Goal: Navigation & Orientation: Find specific page/section

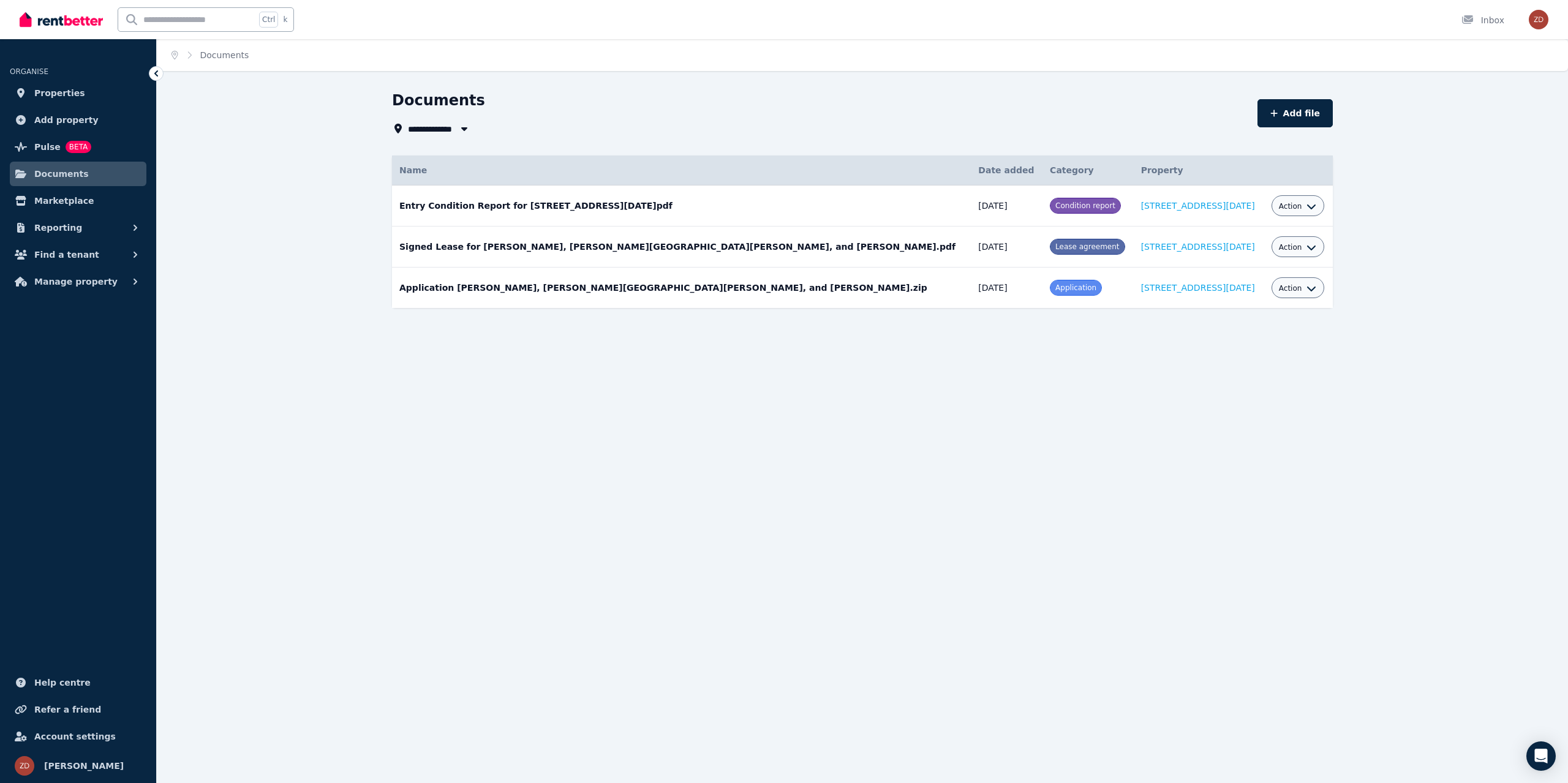
click at [65, 175] on span "Documents" at bounding box center [61, 174] width 55 height 15
click at [63, 283] on span "Manage property" at bounding box center [75, 282] width 83 height 15
click at [96, 412] on span "Expenses" at bounding box center [95, 406] width 83 height 15
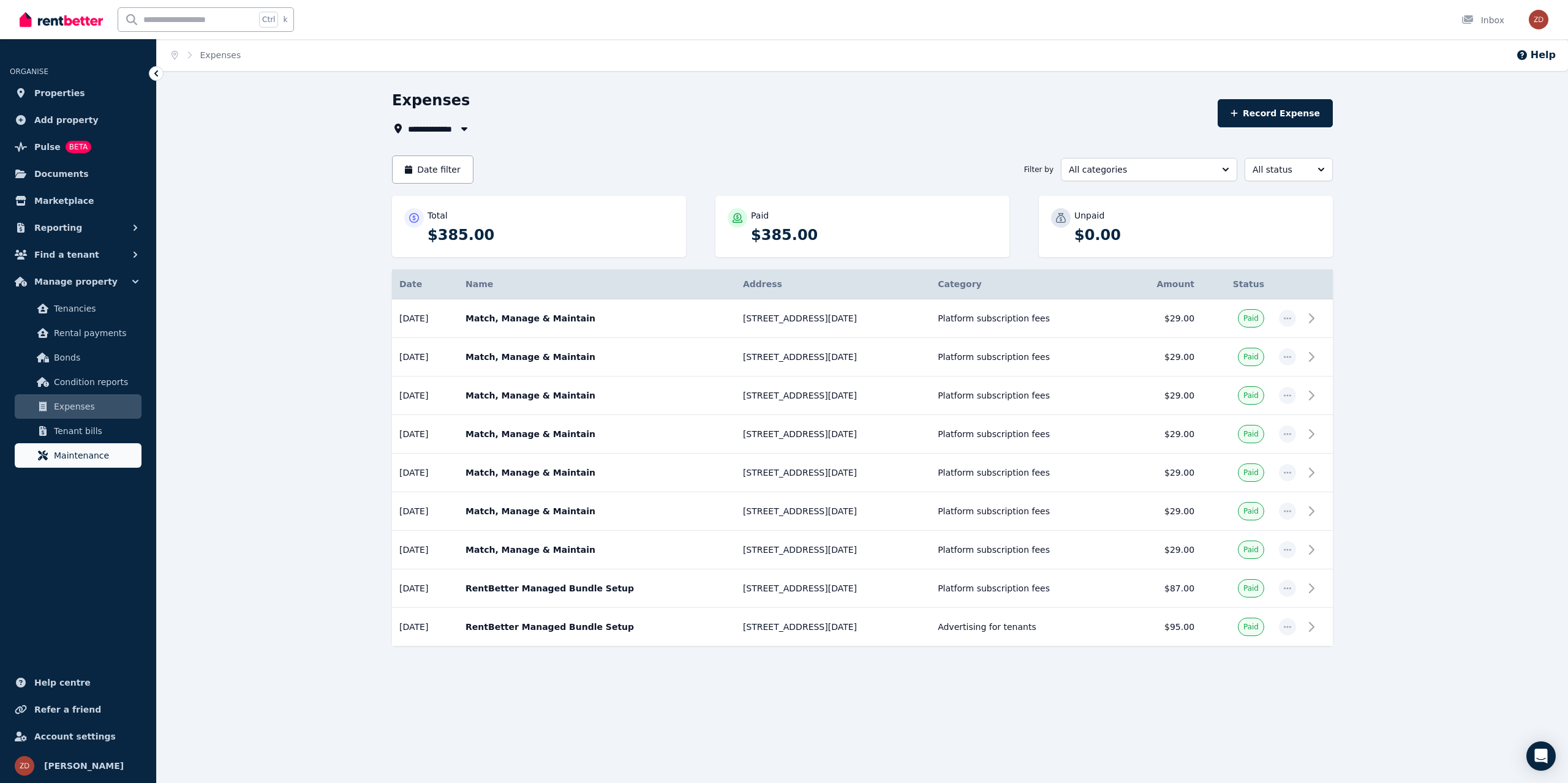
click at [90, 453] on span "Maintenance" at bounding box center [95, 456] width 83 height 15
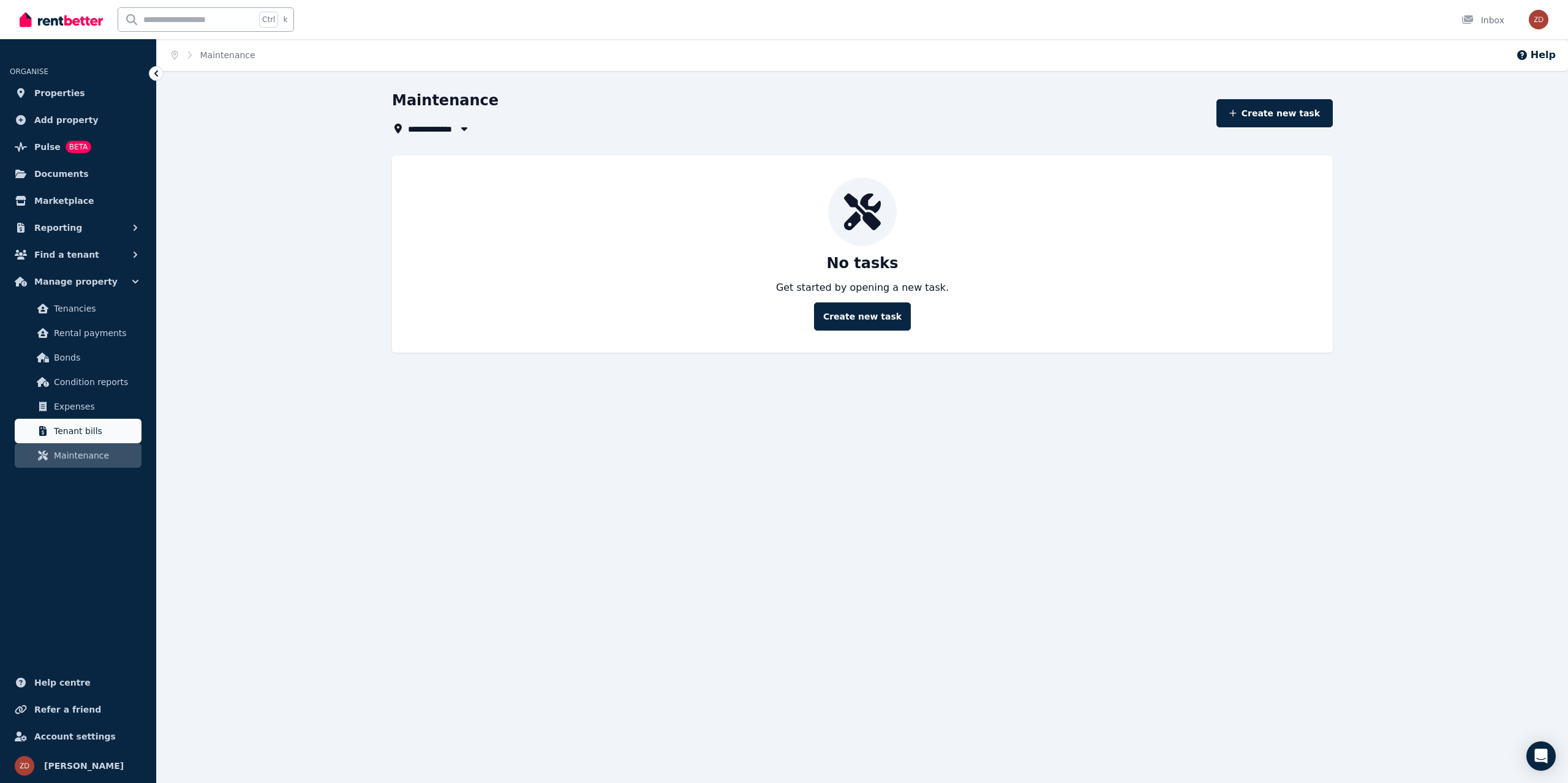
click at [88, 435] on span "Tenant bills" at bounding box center [95, 431] width 83 height 15
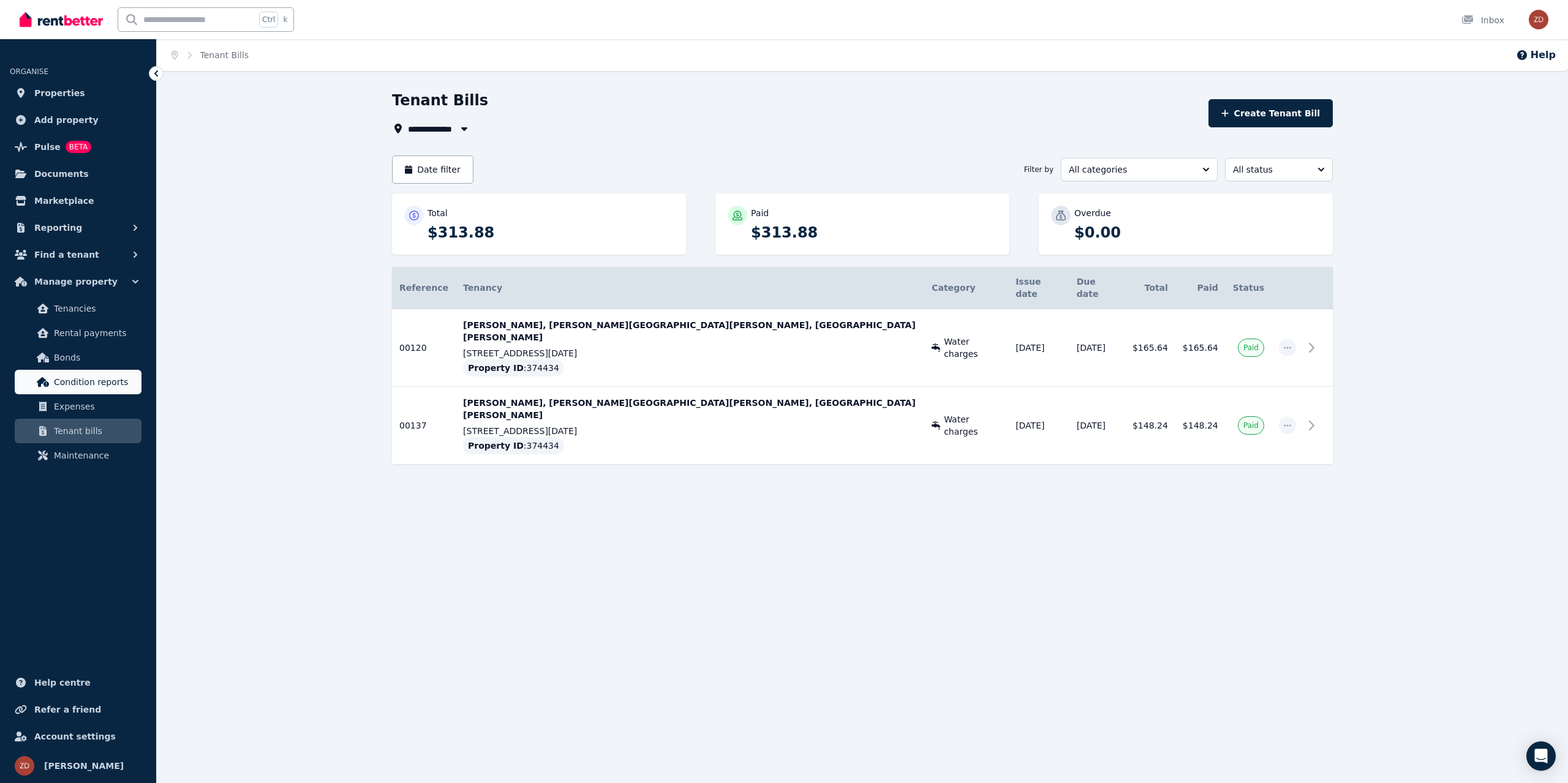
click at [91, 382] on span "Condition reports" at bounding box center [95, 383] width 83 height 15
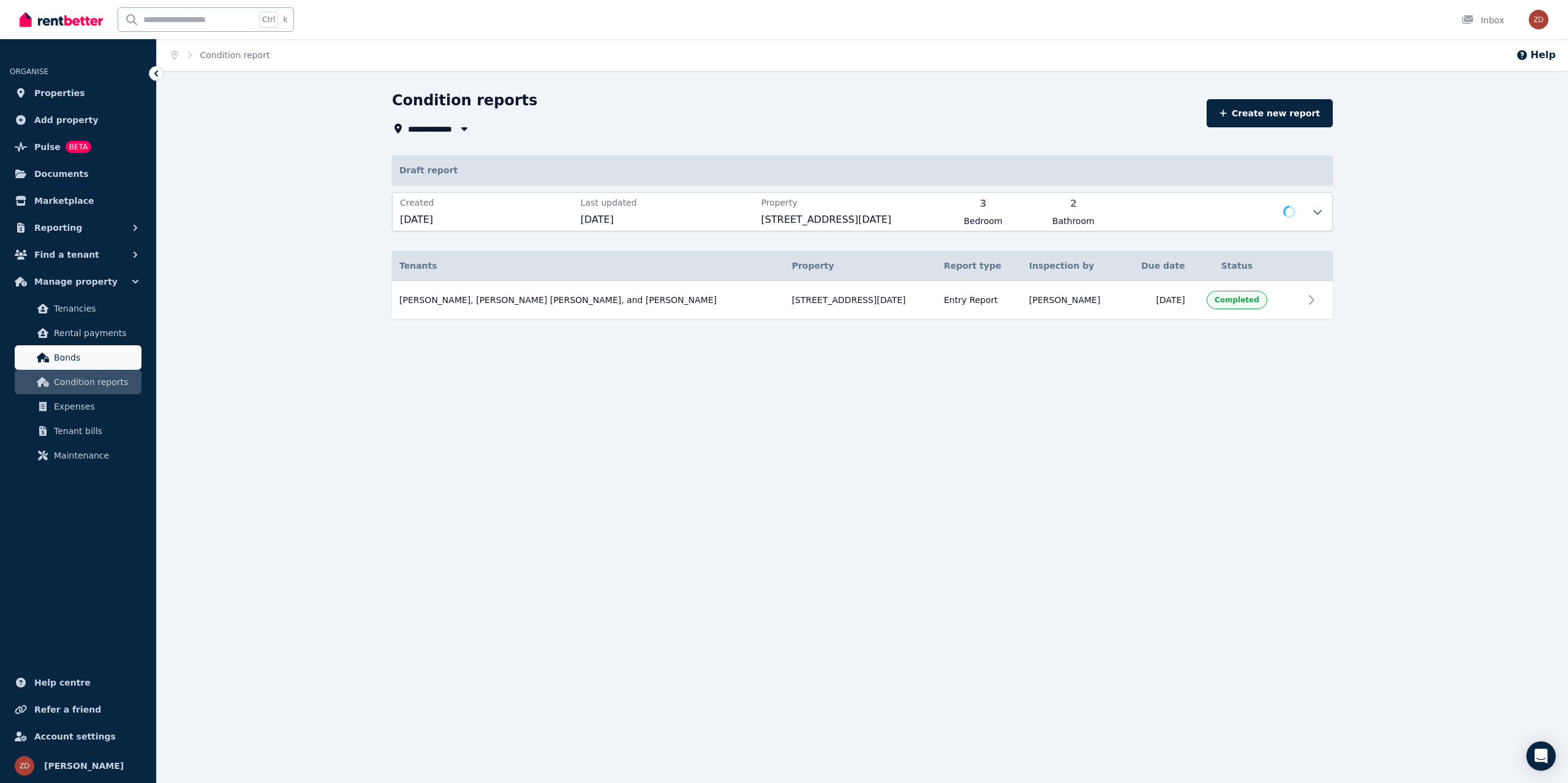
click at [84, 359] on span "Bonds" at bounding box center [95, 358] width 83 height 15
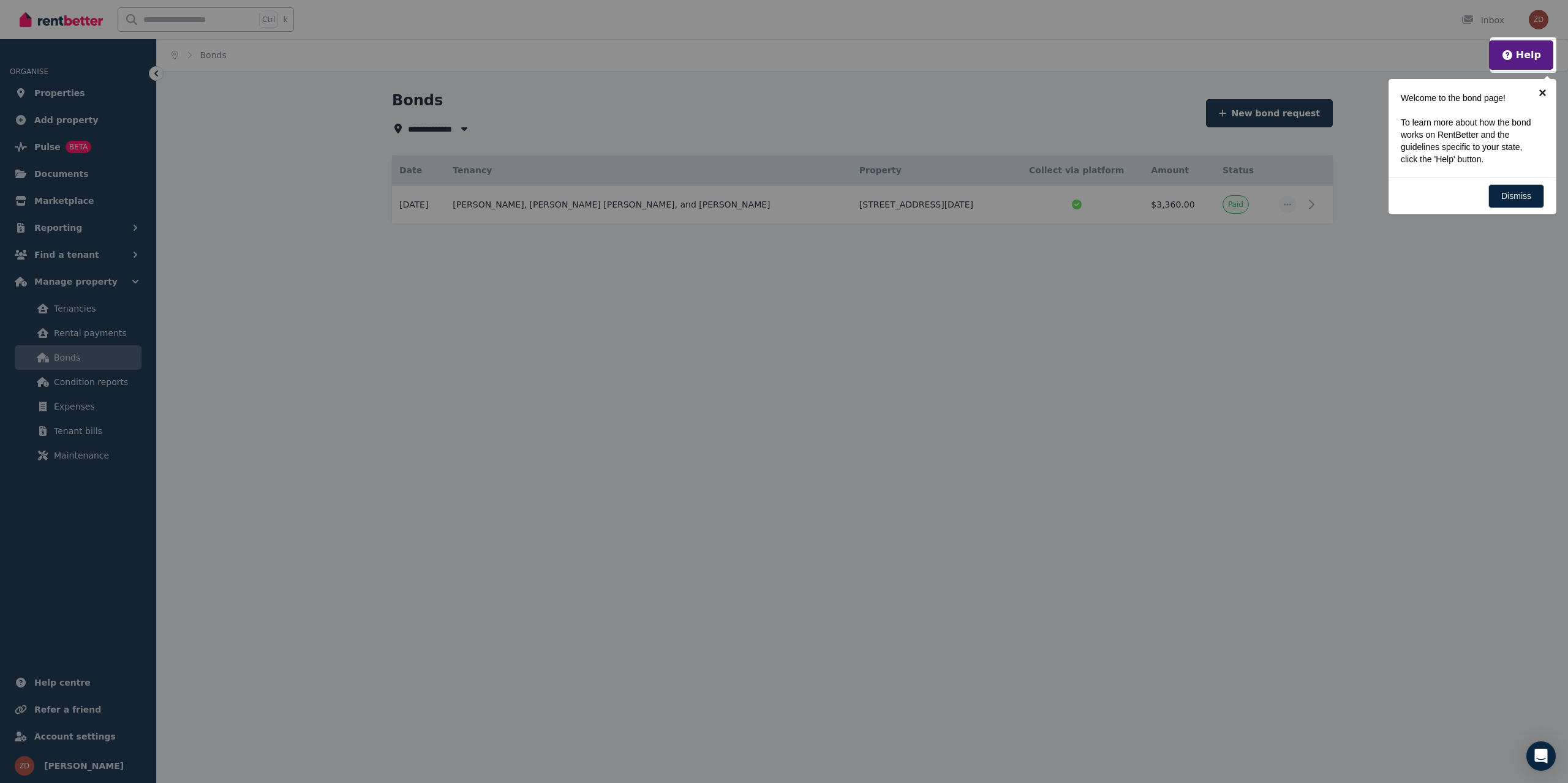
click at [1541, 89] on link "×" at bounding box center [1542, 93] width 28 height 28
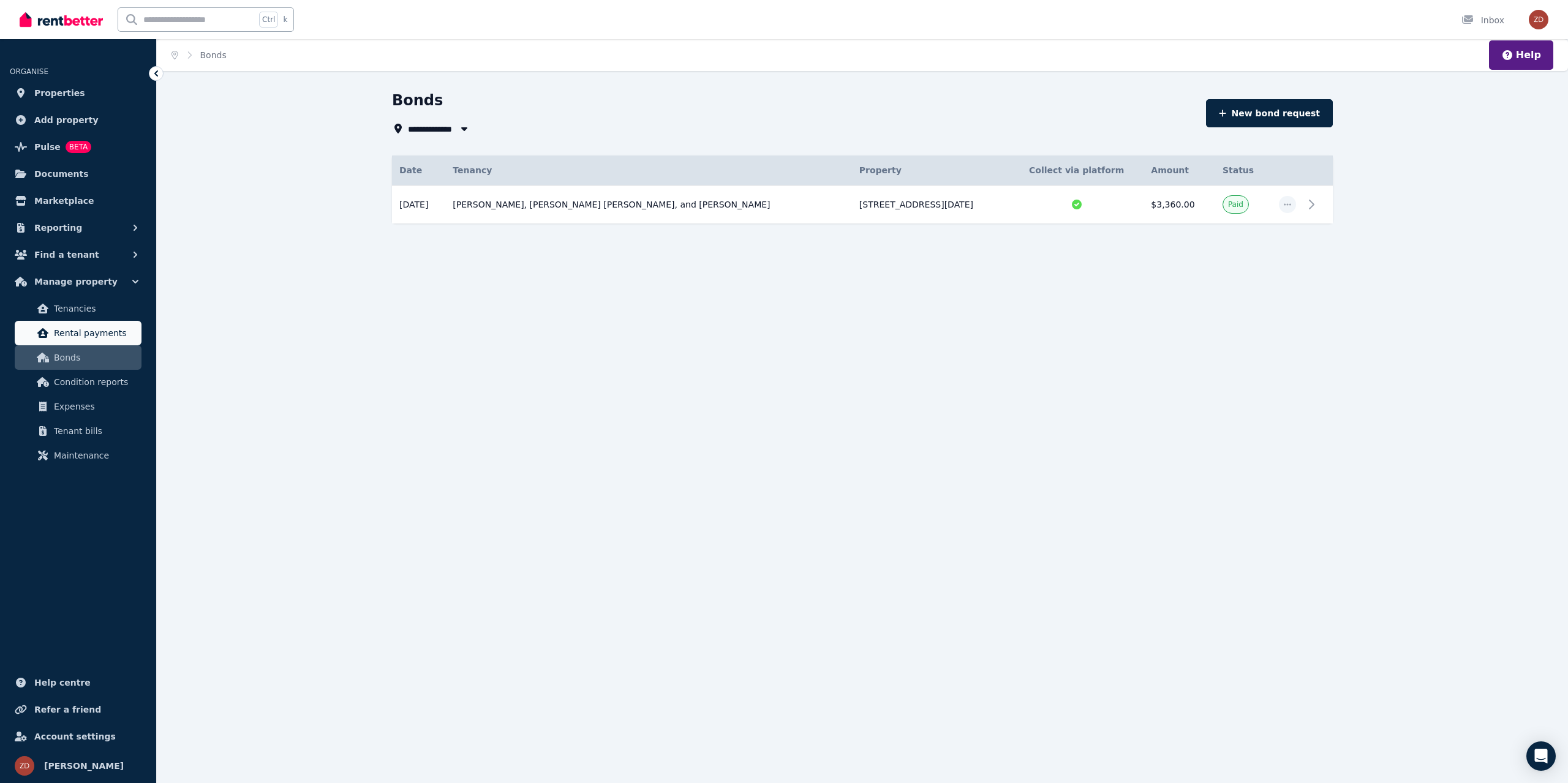
click at [59, 337] on span "Rental payments" at bounding box center [95, 333] width 83 height 15
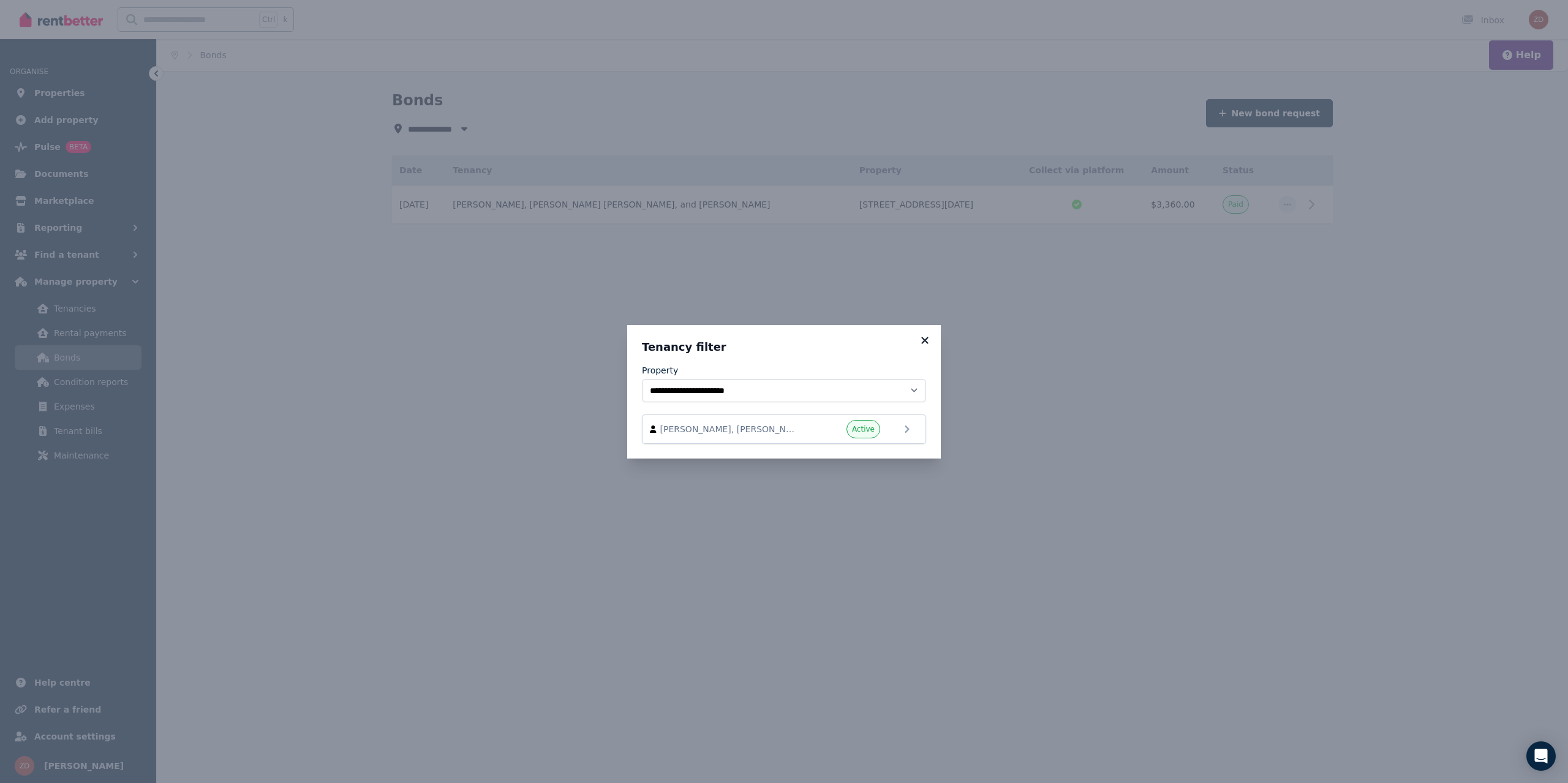
click at [925, 338] on icon at bounding box center [925, 340] width 7 height 7
